Goal: Task Accomplishment & Management: Manage account settings

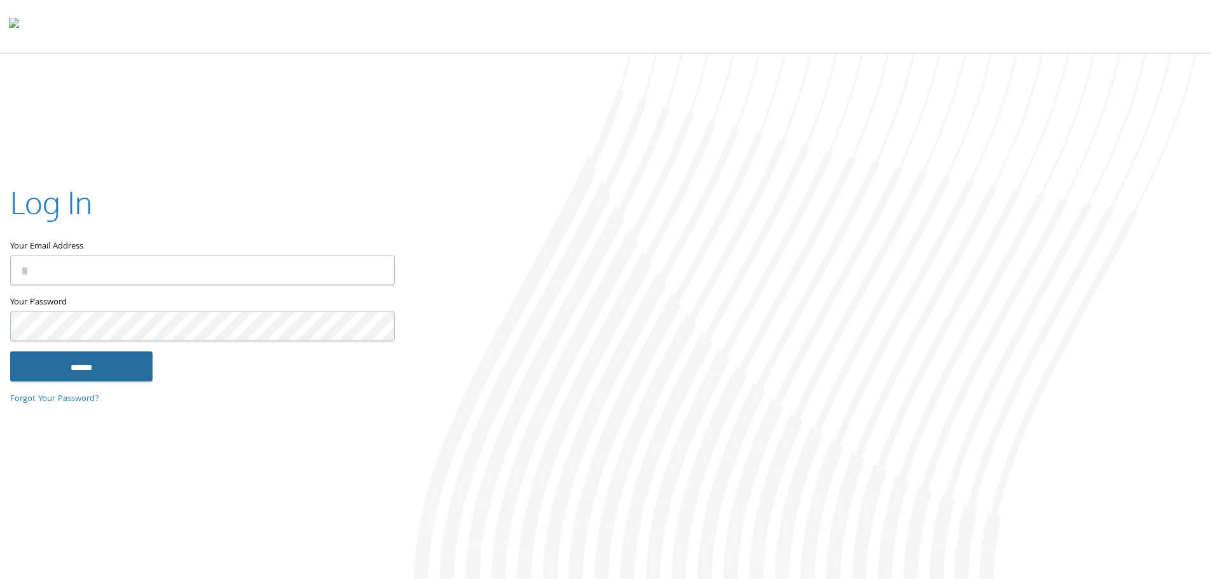
type input "**********"
click at [60, 364] on input "******" at bounding box center [81, 366] width 142 height 31
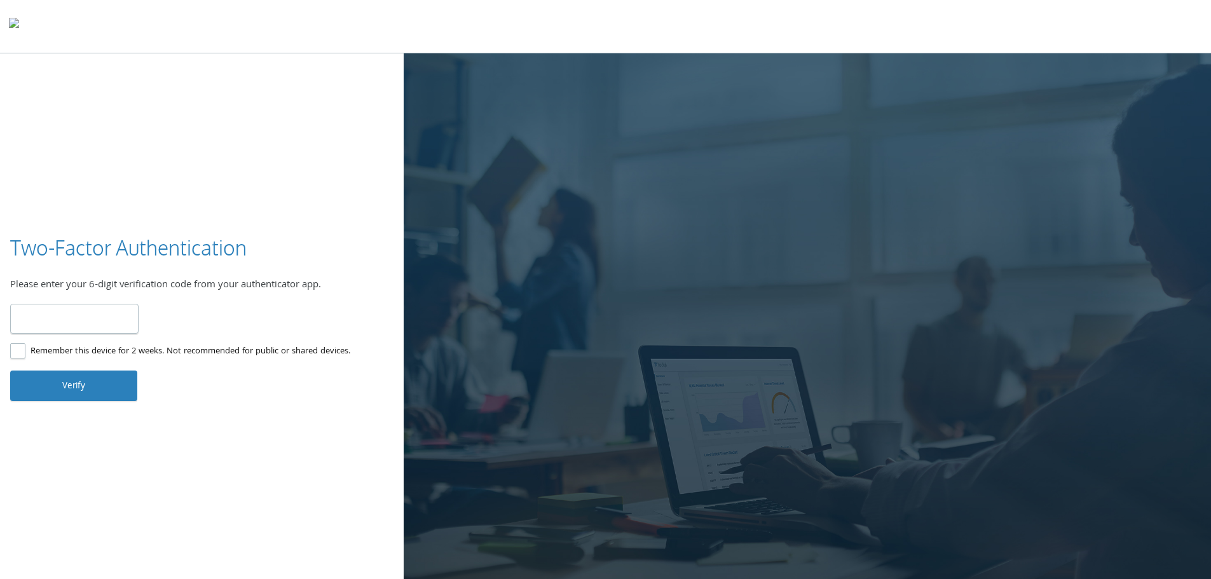
click at [107, 312] on input "number" at bounding box center [74, 319] width 128 height 30
type input "******"
